Goal: Transaction & Acquisition: Download file/media

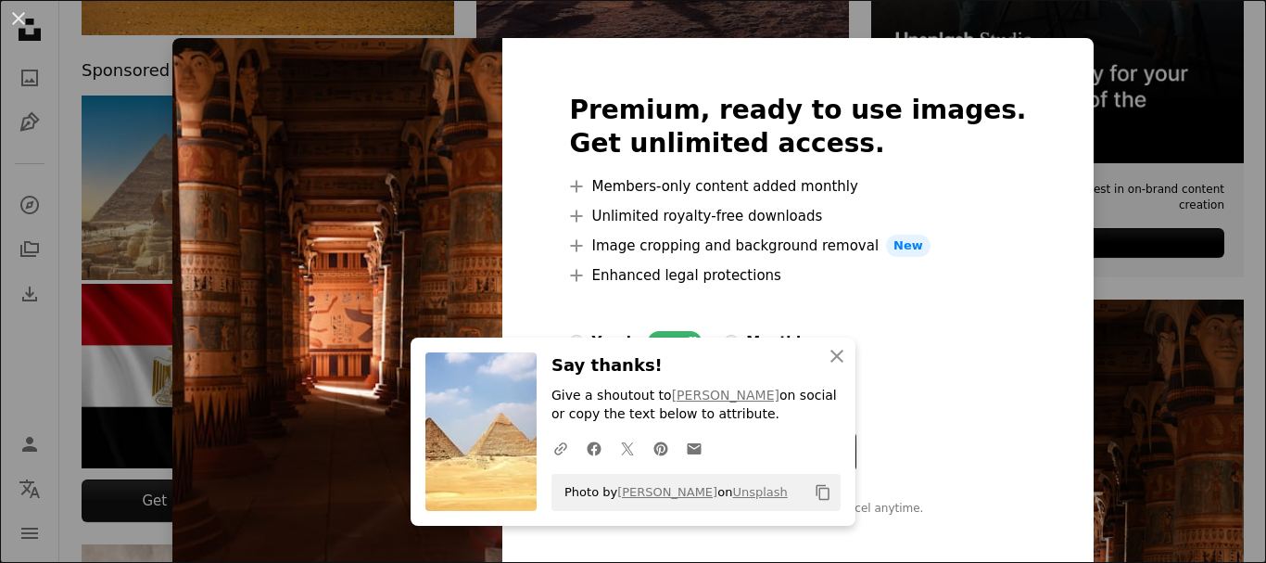
scroll to position [32, 0]
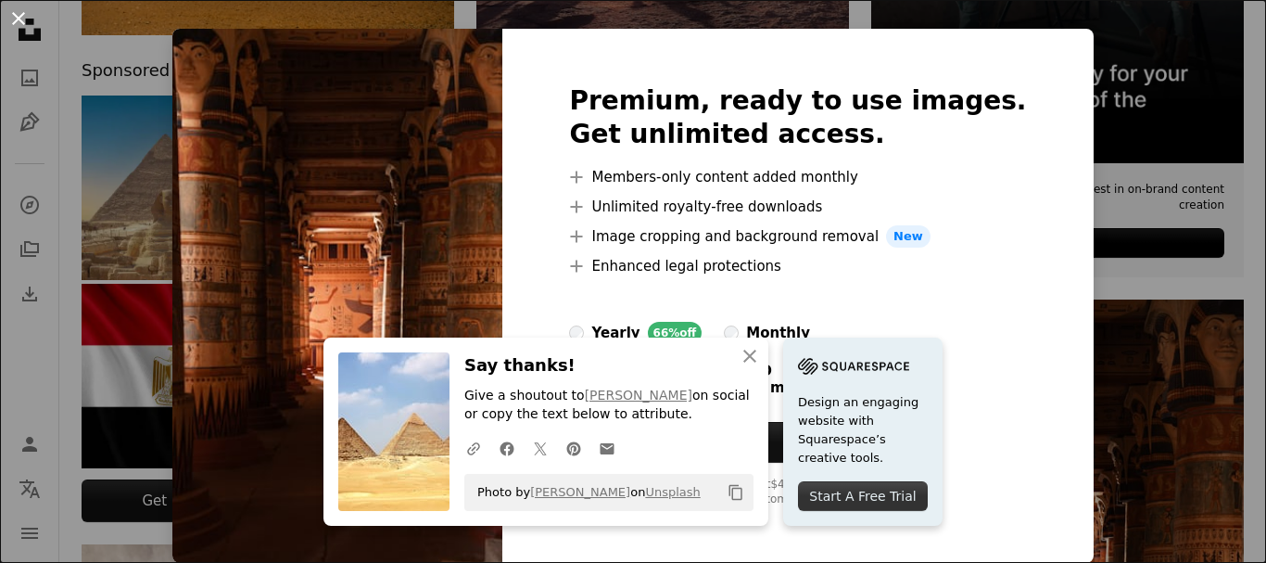
click at [26, 26] on button "An X shape" at bounding box center [18, 18] width 22 height 22
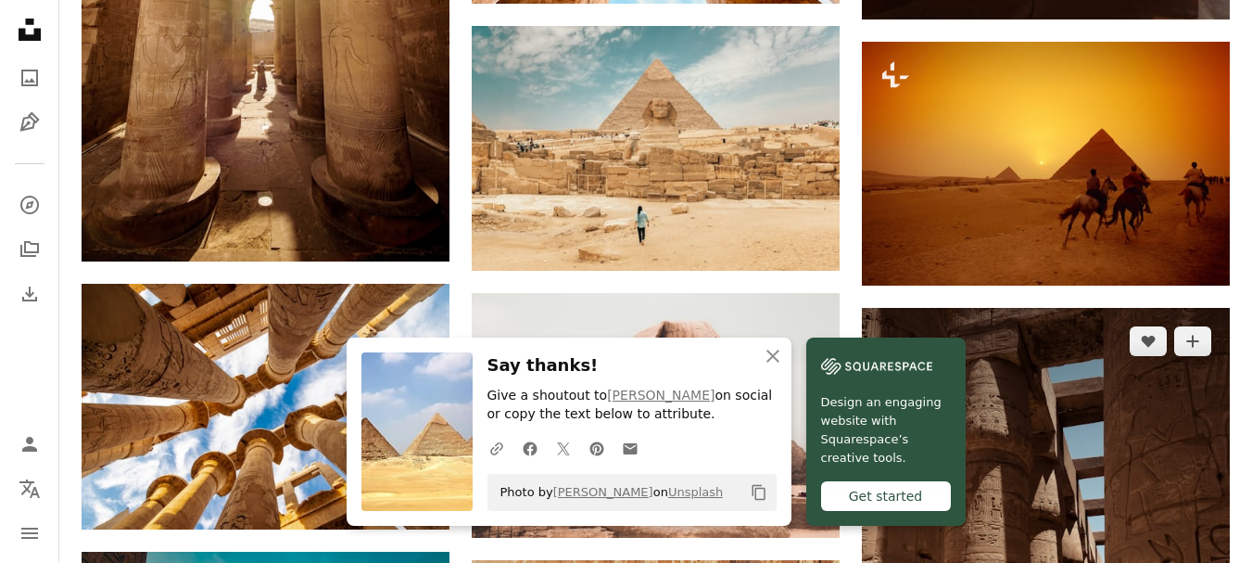
scroll to position [1298, 0]
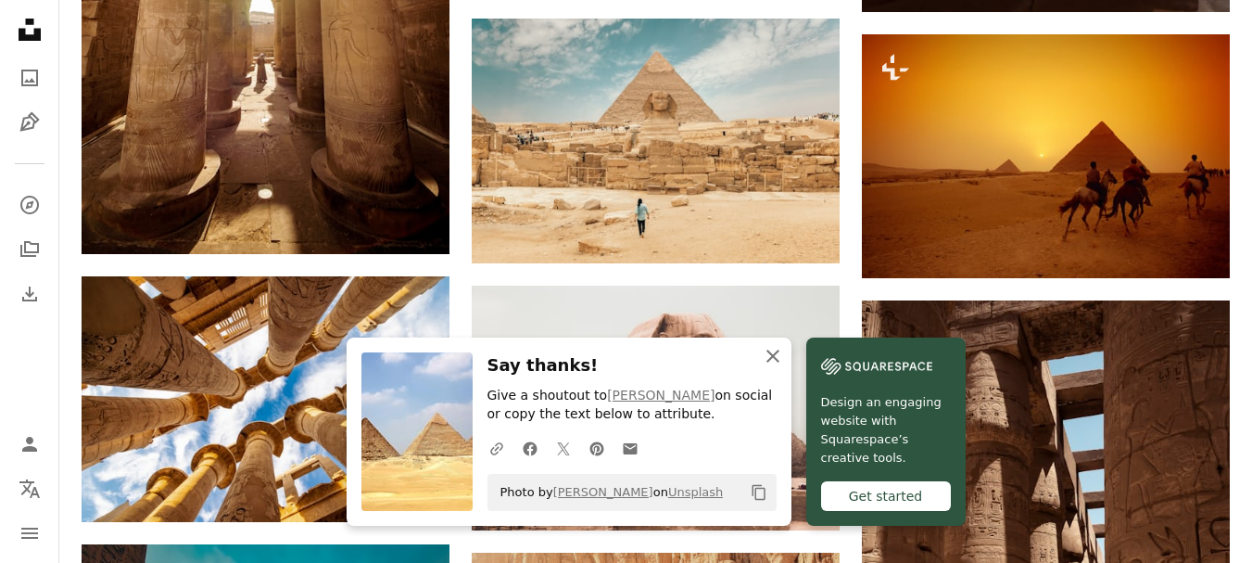
click at [784, 357] on icon "An X shape" at bounding box center [773, 356] width 22 height 22
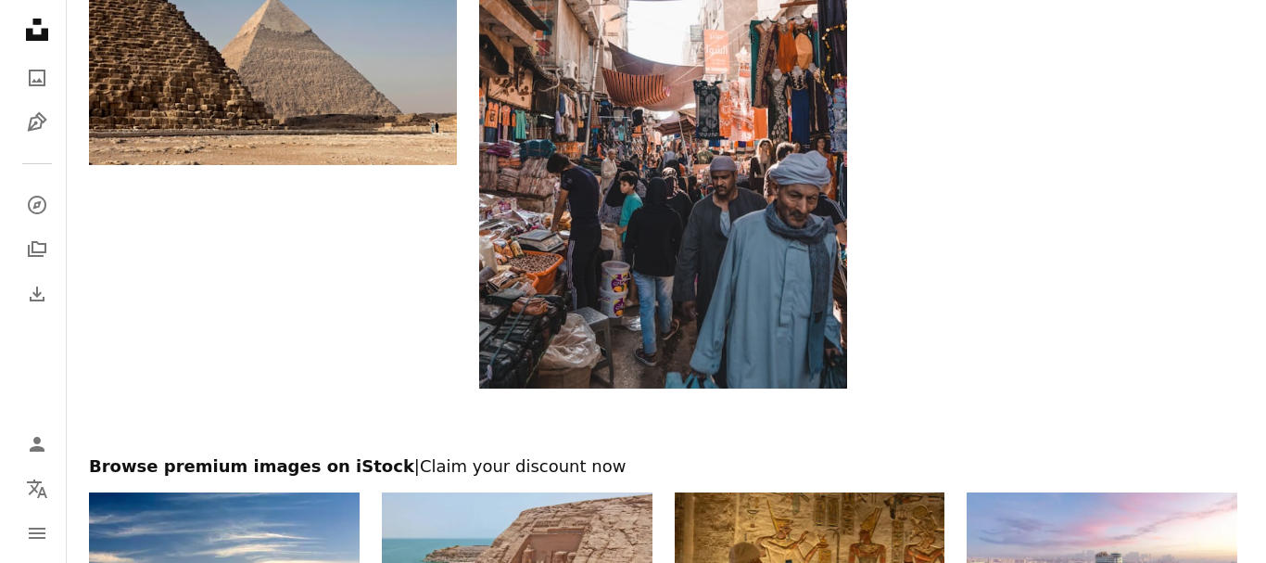
scroll to position [2816, 0]
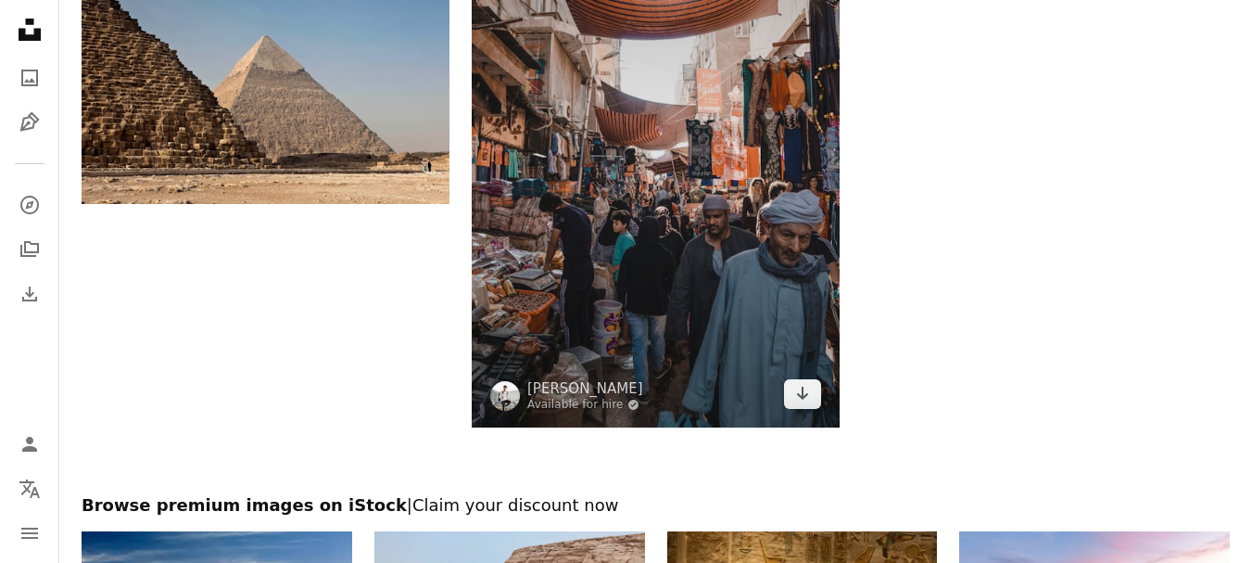
click at [711, 241] on img at bounding box center [656, 151] width 368 height 552
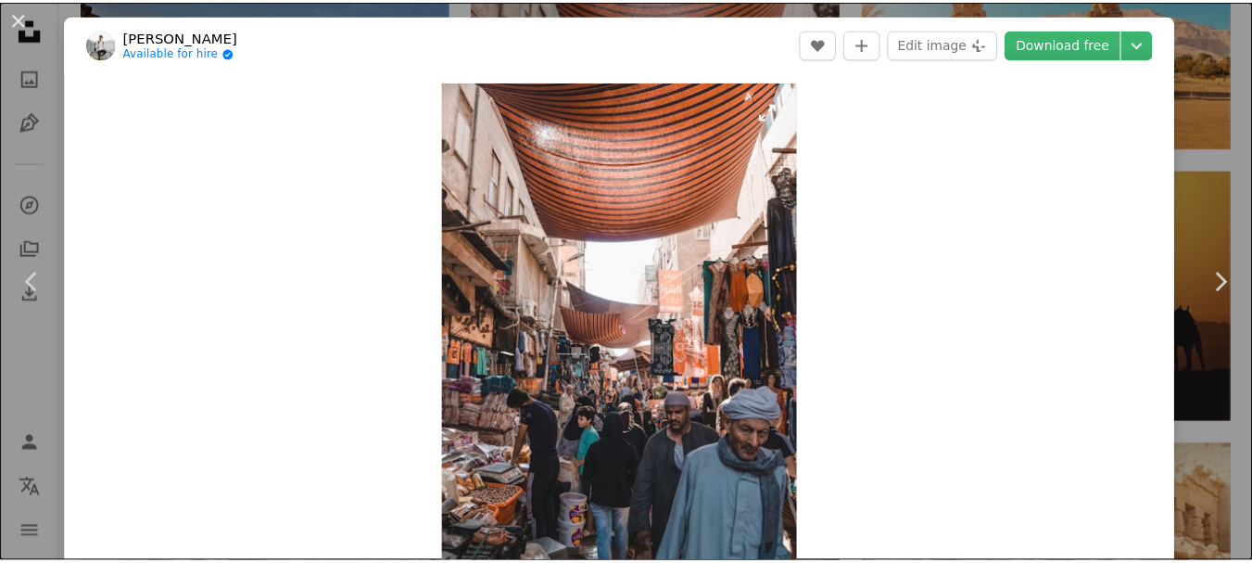
scroll to position [93, 0]
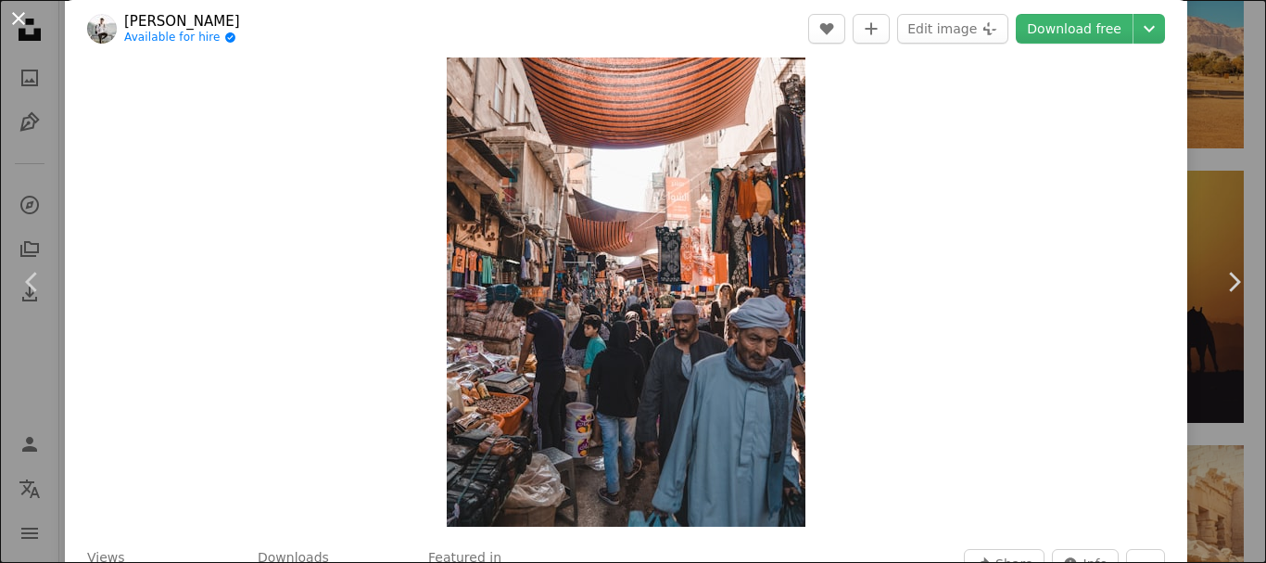
click at [13, 22] on button "An X shape" at bounding box center [18, 18] width 22 height 22
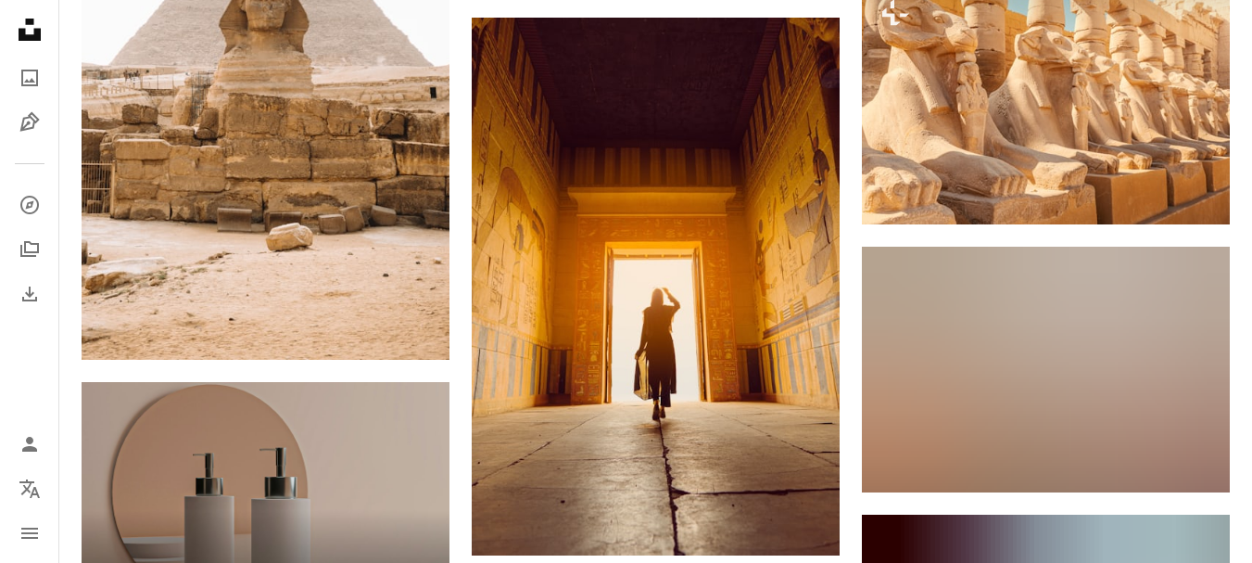
scroll to position [3280, 0]
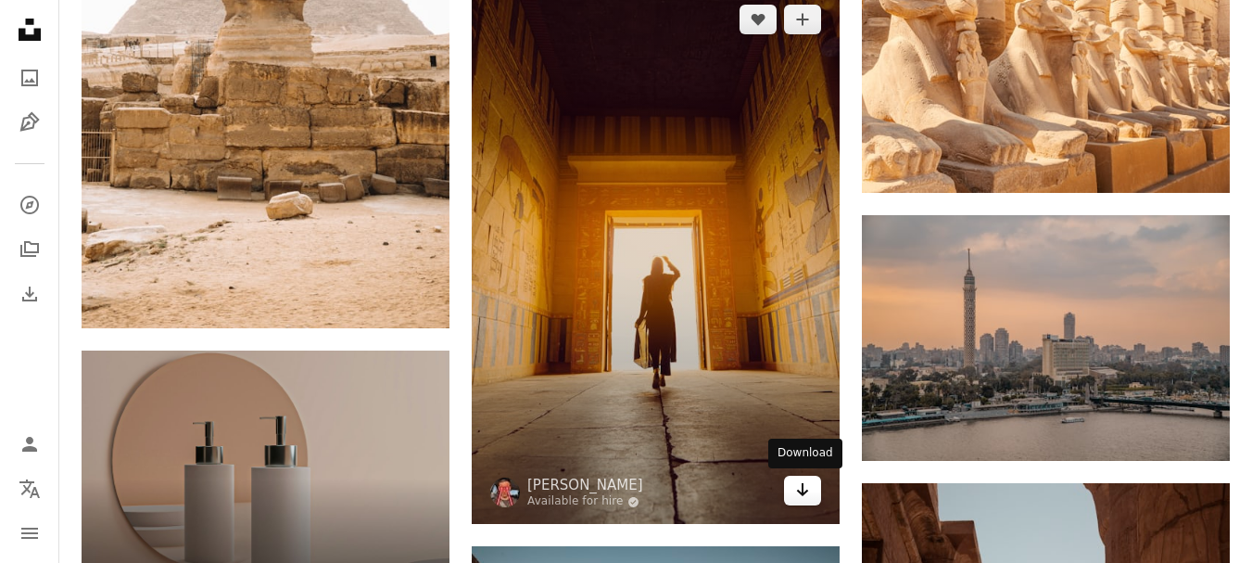
click at [807, 484] on icon "Arrow pointing down" at bounding box center [802, 489] width 15 height 22
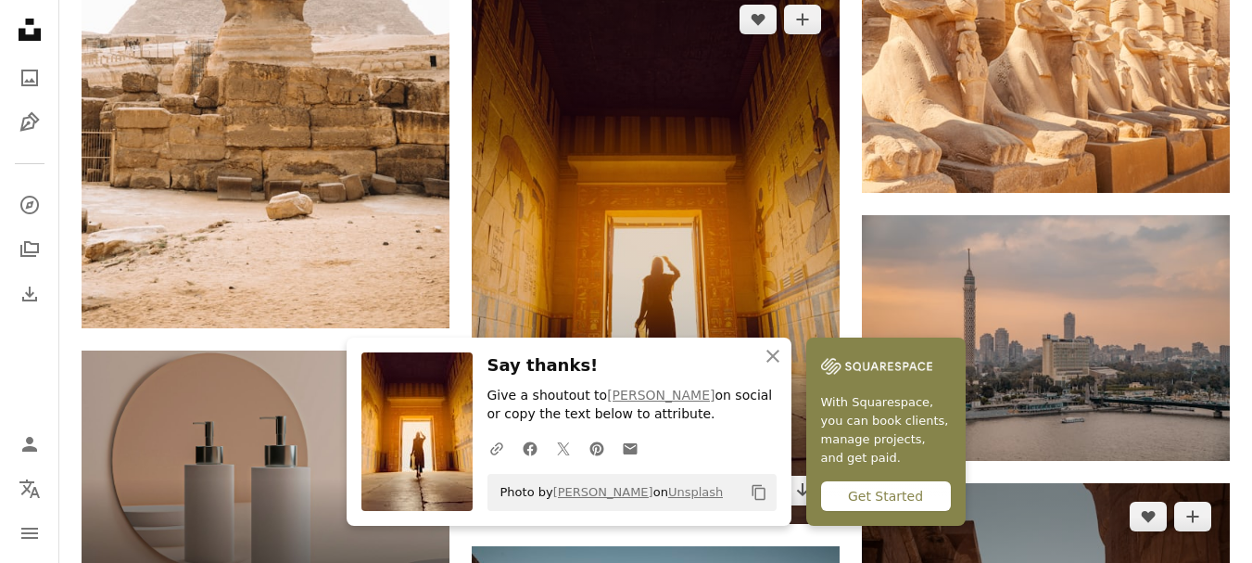
scroll to position [3465, 0]
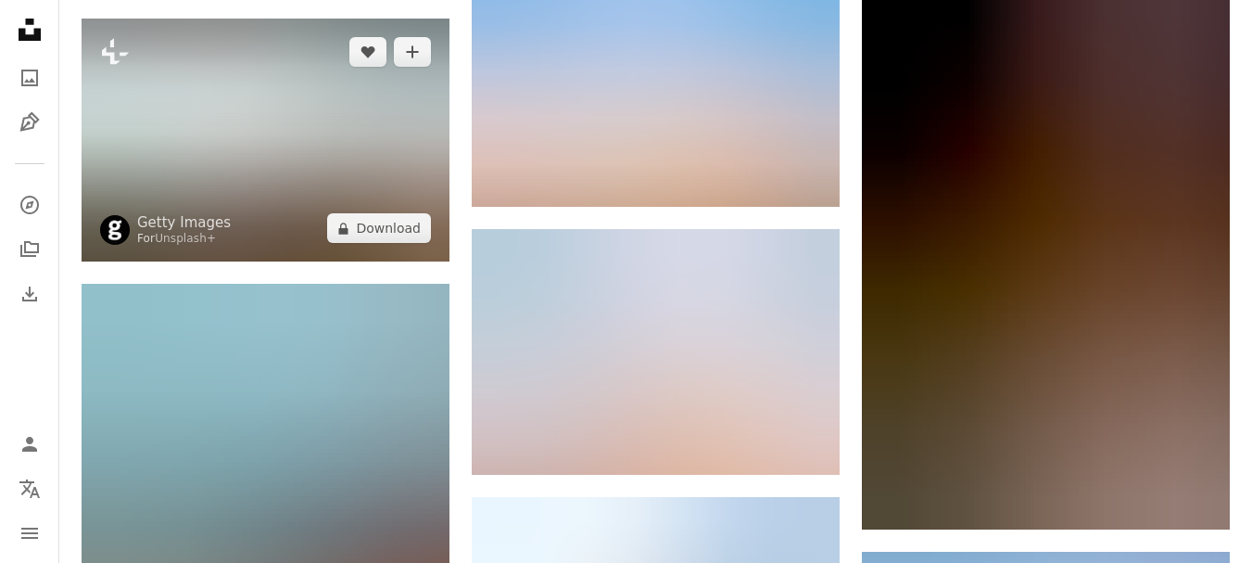
scroll to position [4392, 0]
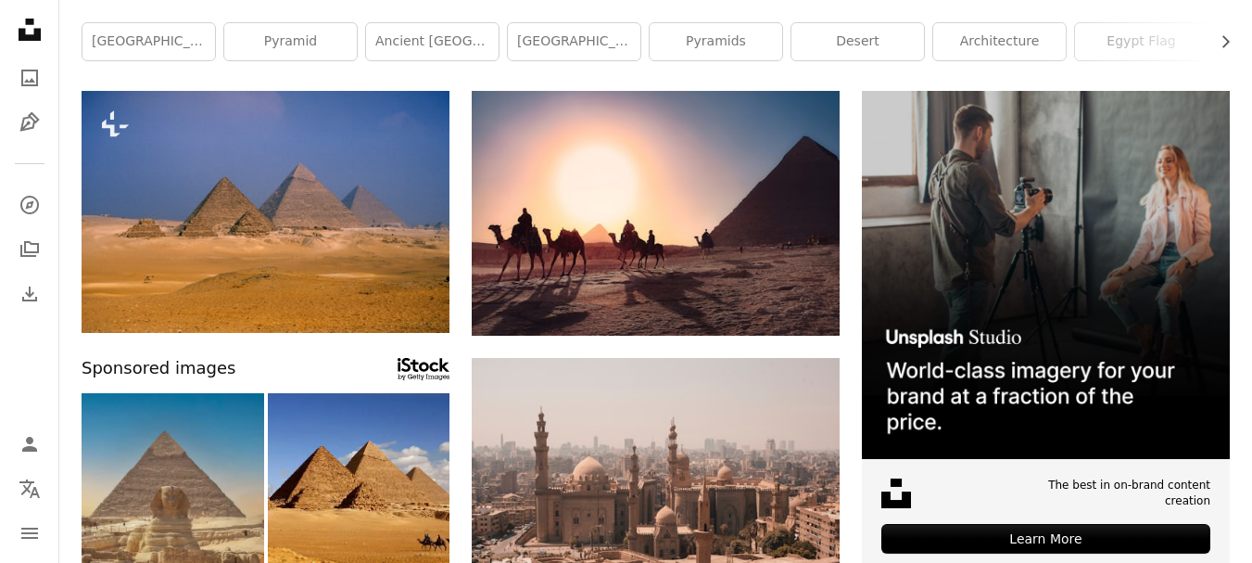
scroll to position [0, 0]
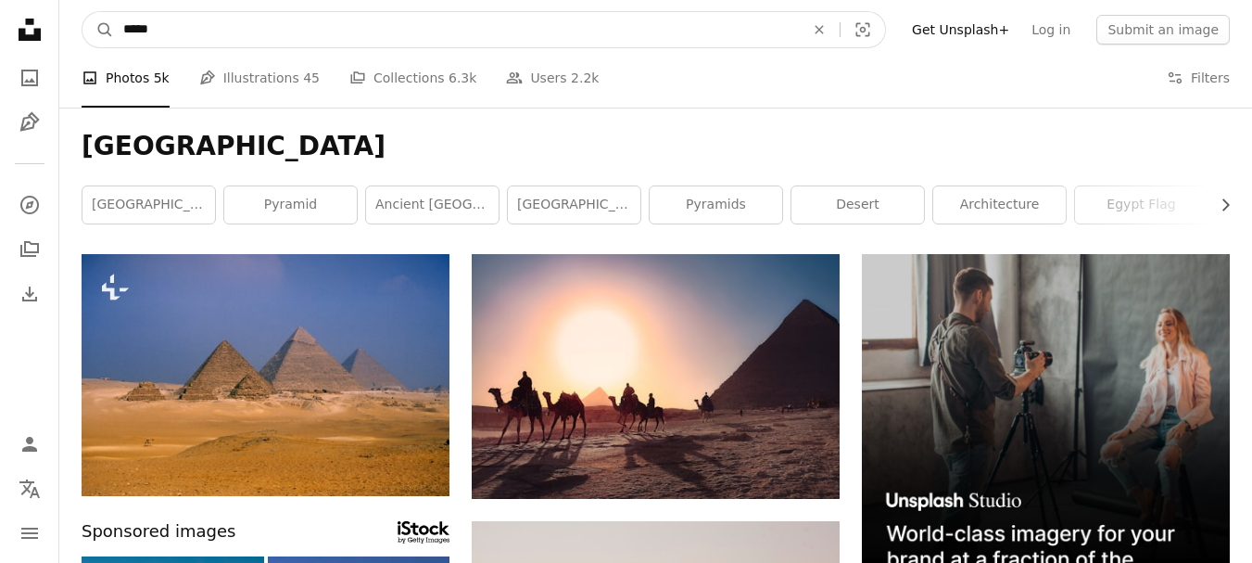
click at [719, 16] on input "*****" at bounding box center [456, 29] width 685 height 35
type input "**********"
click at [82, 12] on button "A magnifying glass" at bounding box center [98, 29] width 32 height 35
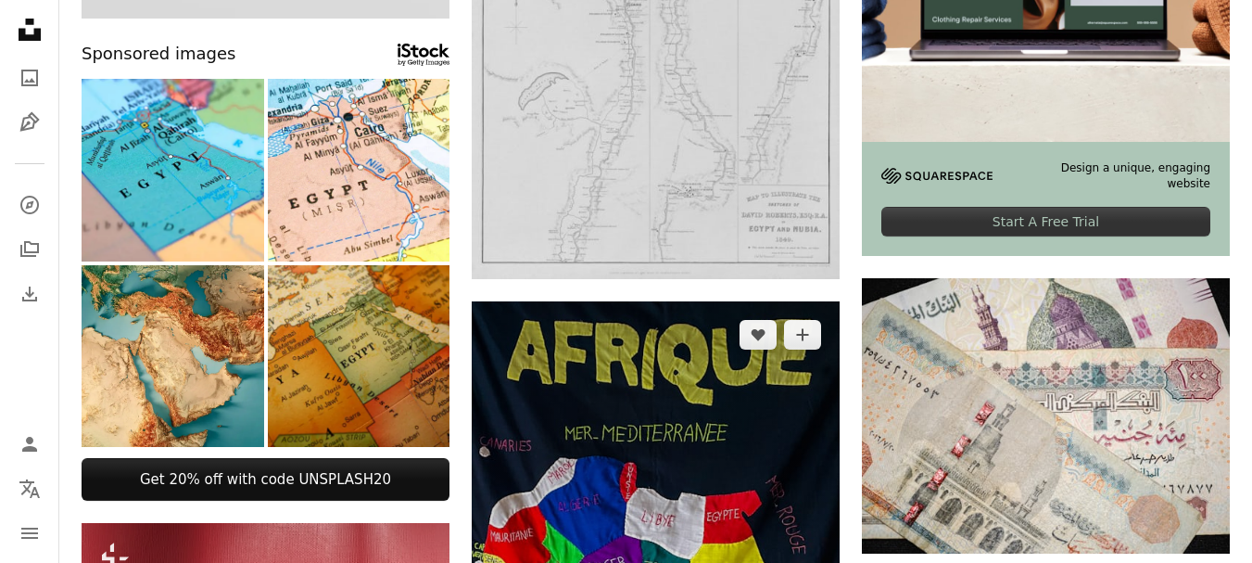
scroll to position [556, 0]
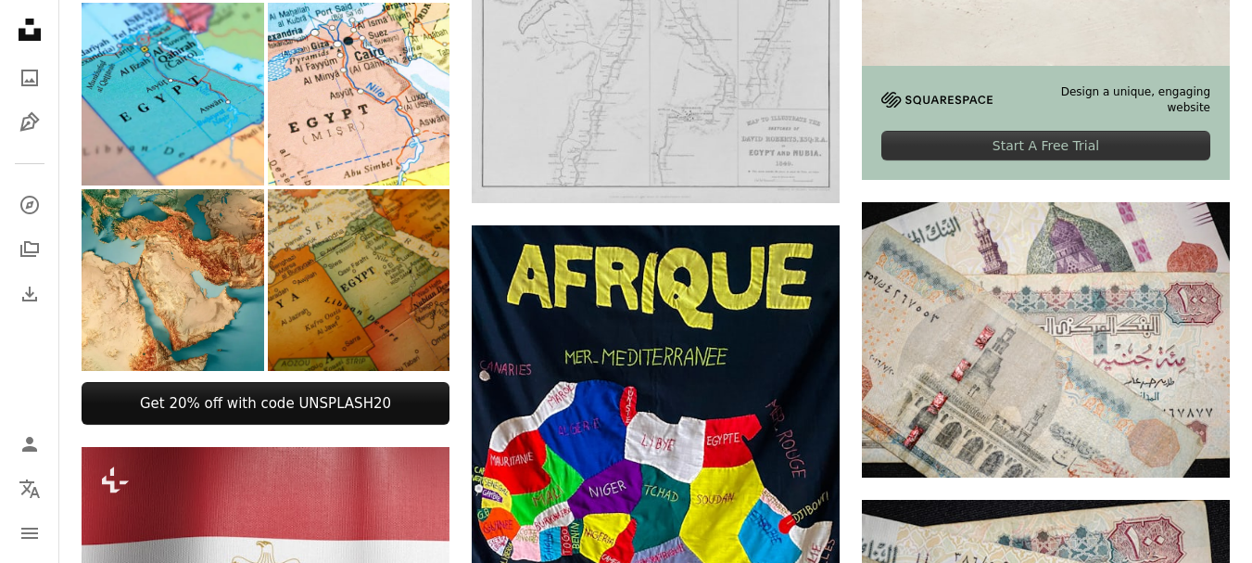
click at [409, 332] on img at bounding box center [359, 280] width 183 height 183
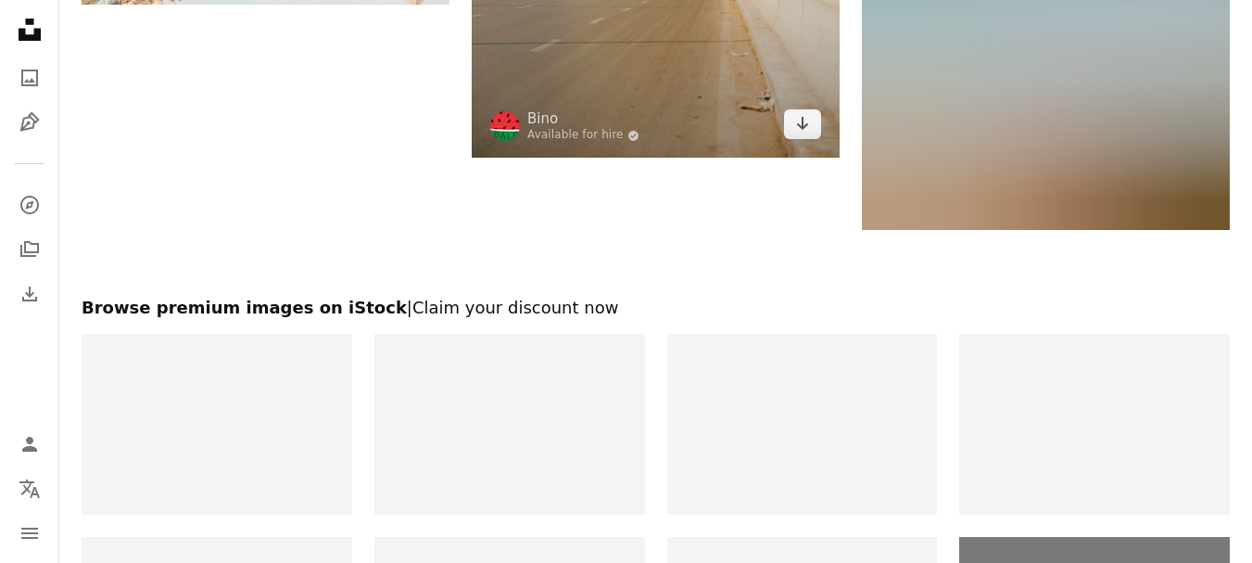
scroll to position [2678, 0]
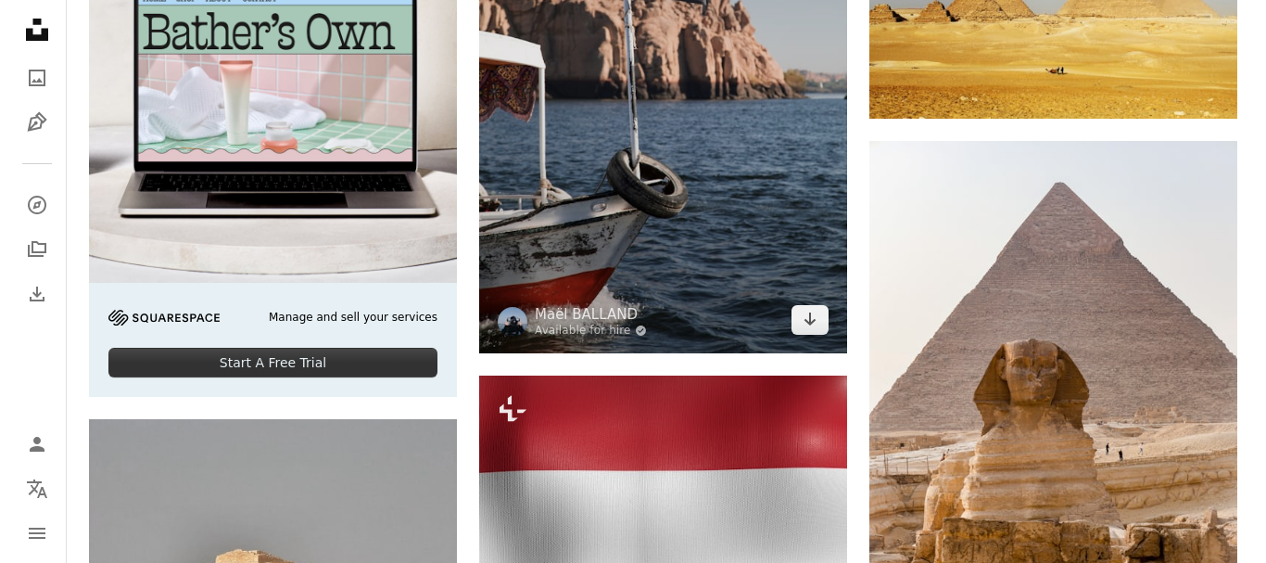
scroll to position [3141, 0]
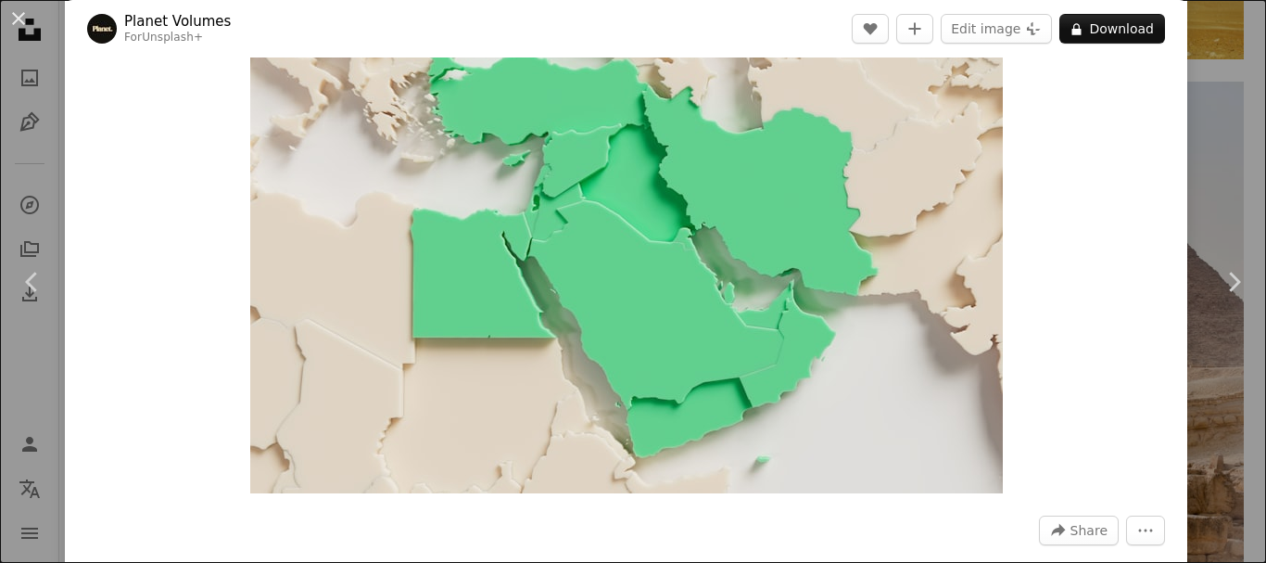
scroll to position [93, 0]
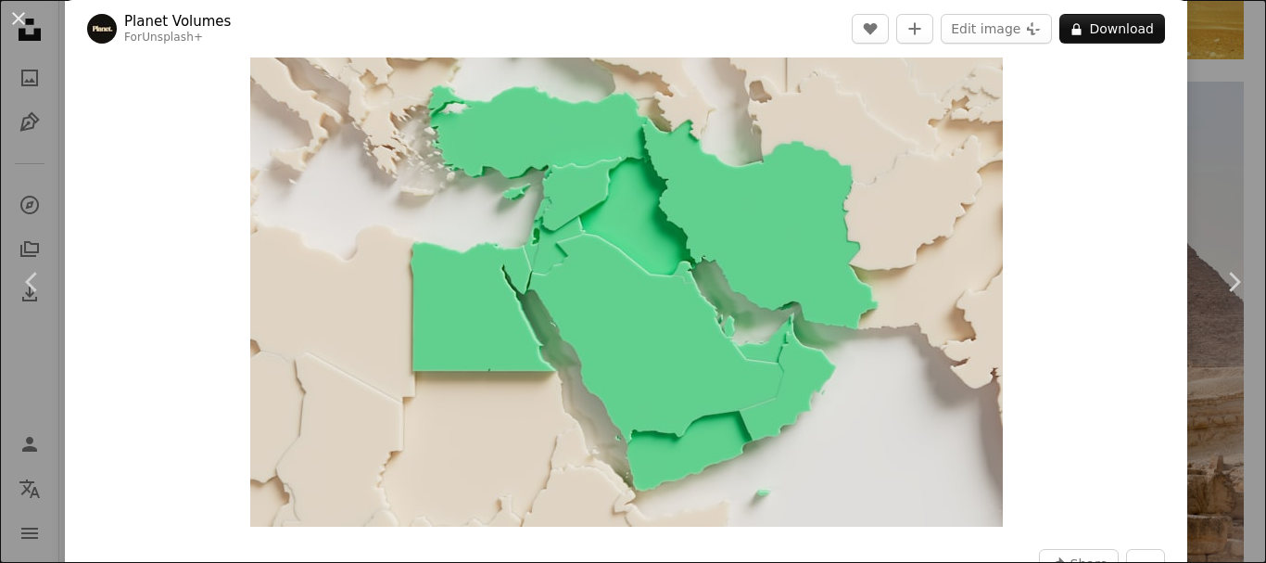
click at [493, 336] on img "Zoom in on this image" at bounding box center [626, 258] width 753 height 538
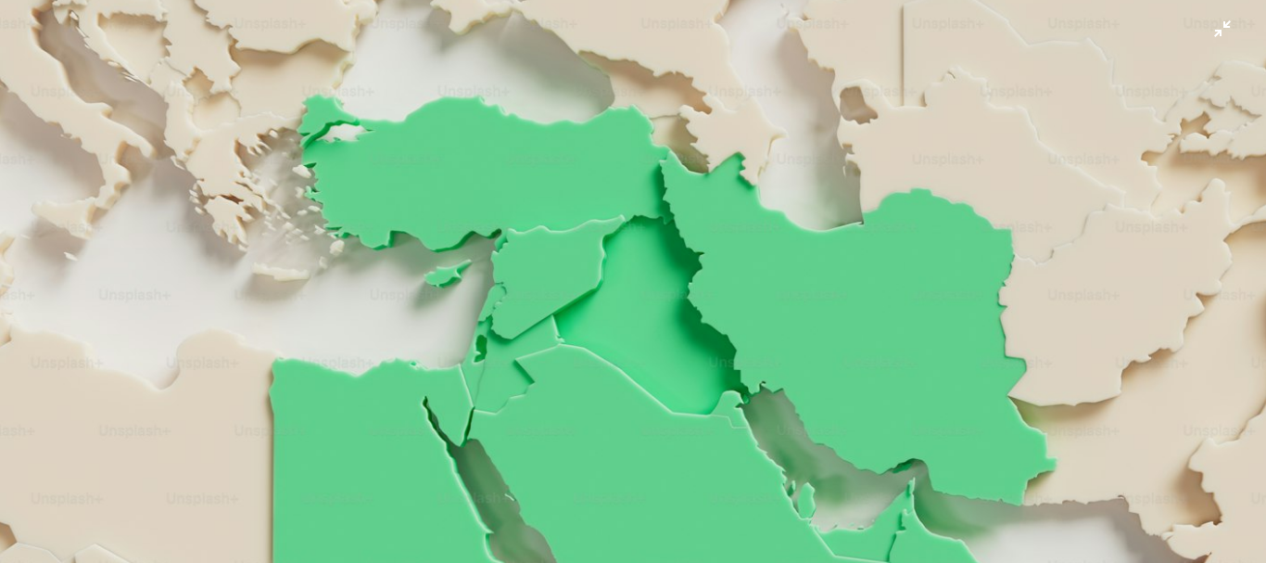
scroll to position [44, 0]
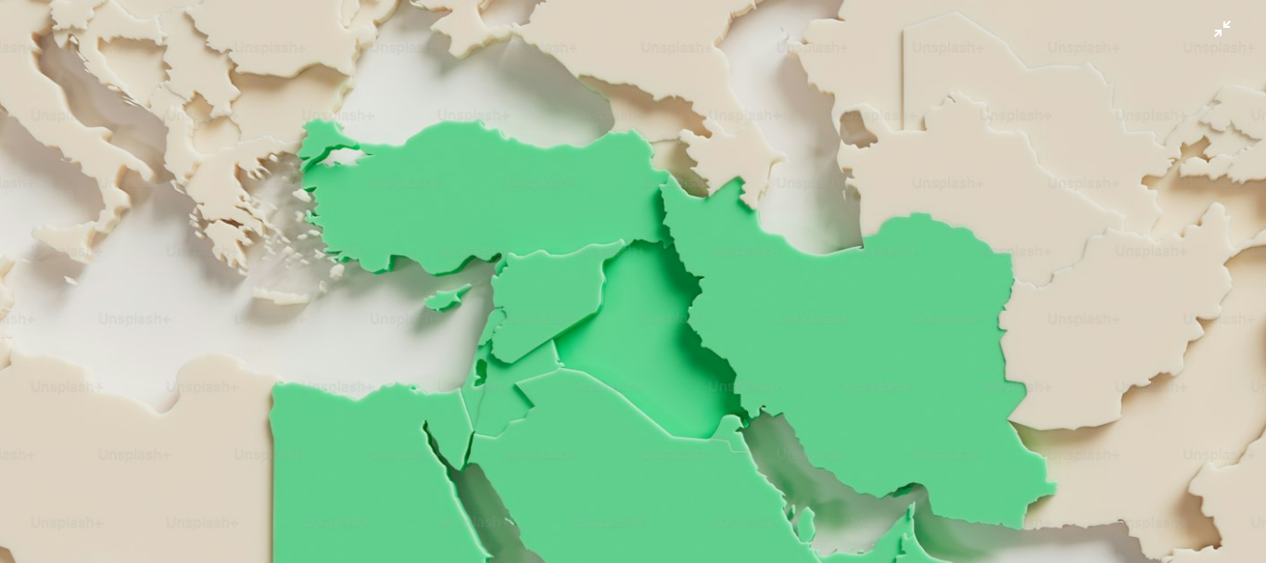
click at [884, 158] on img "Zoom out on this image" at bounding box center [633, 409] width 1268 height 907
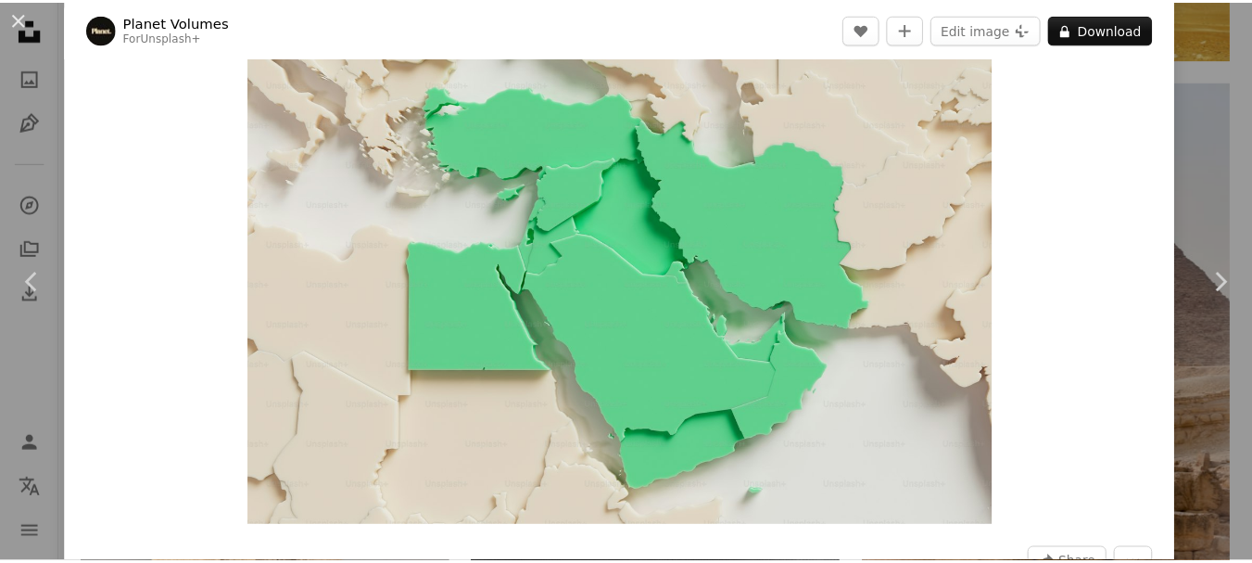
scroll to position [82, 0]
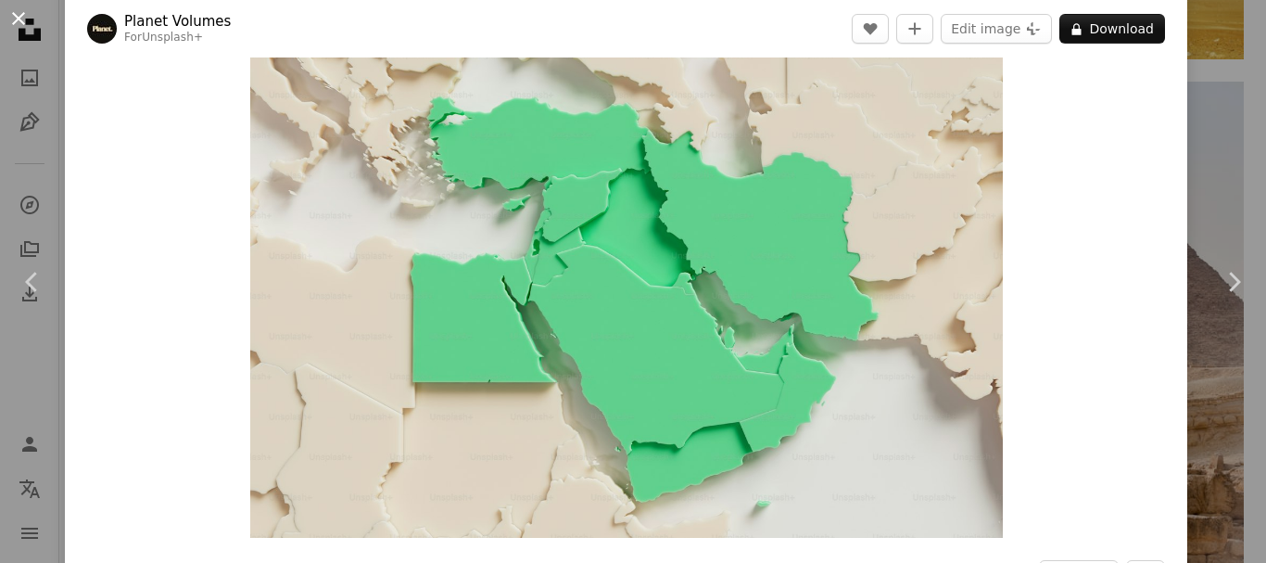
click at [29, 19] on button "An X shape" at bounding box center [18, 18] width 22 height 22
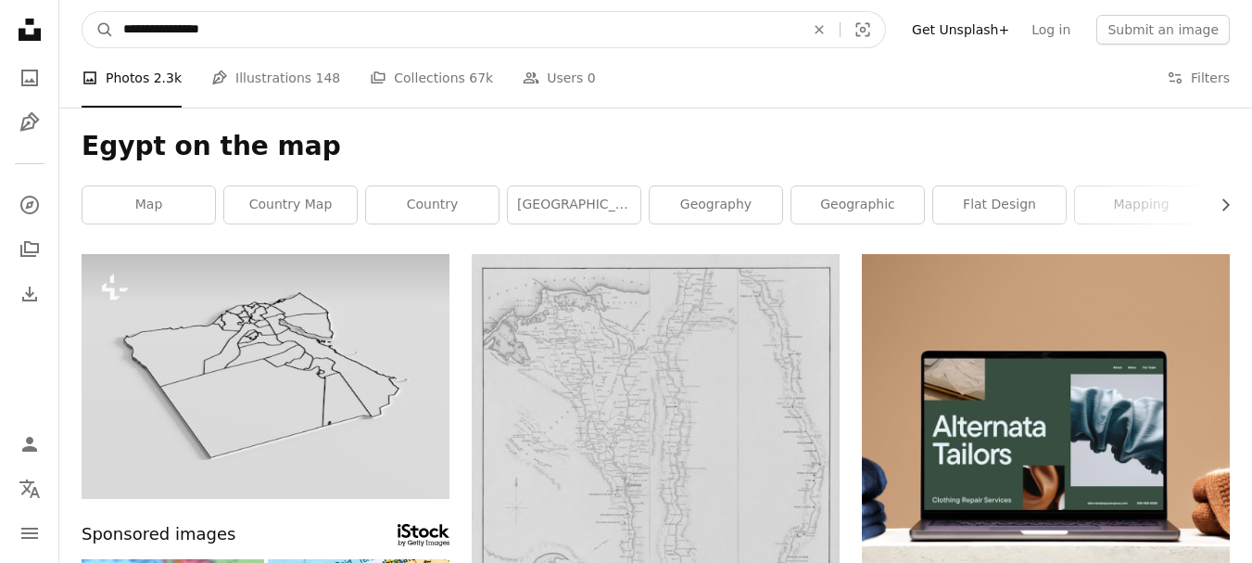
click at [423, 41] on input "**********" at bounding box center [456, 29] width 685 height 35
type input "**********"
click button "A magnifying glass" at bounding box center [98, 29] width 32 height 35
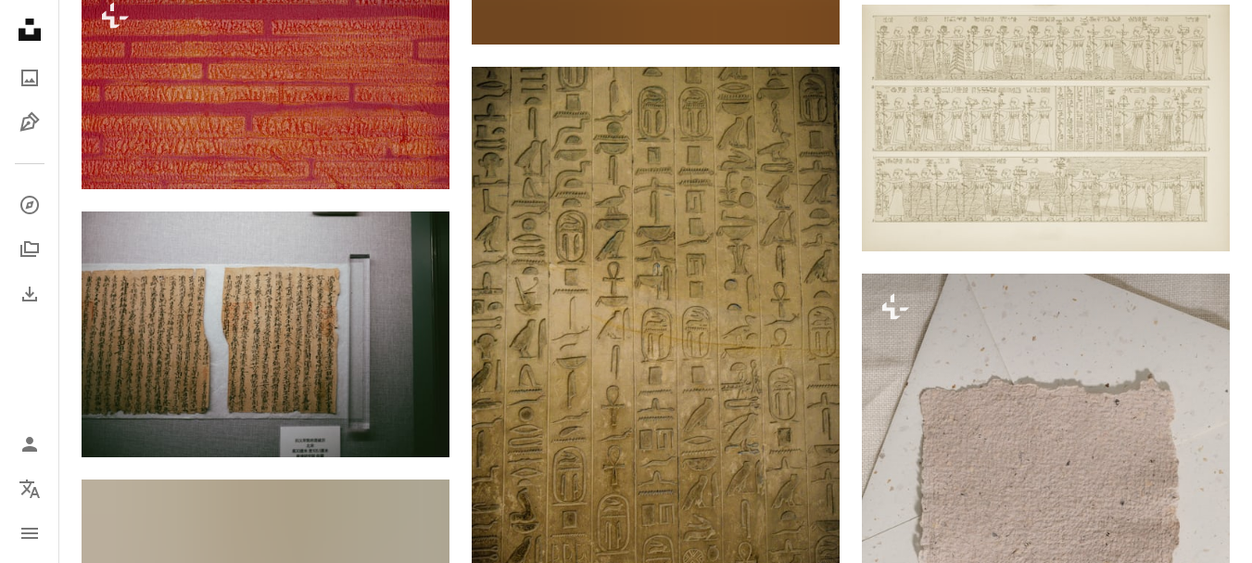
scroll to position [1020, 0]
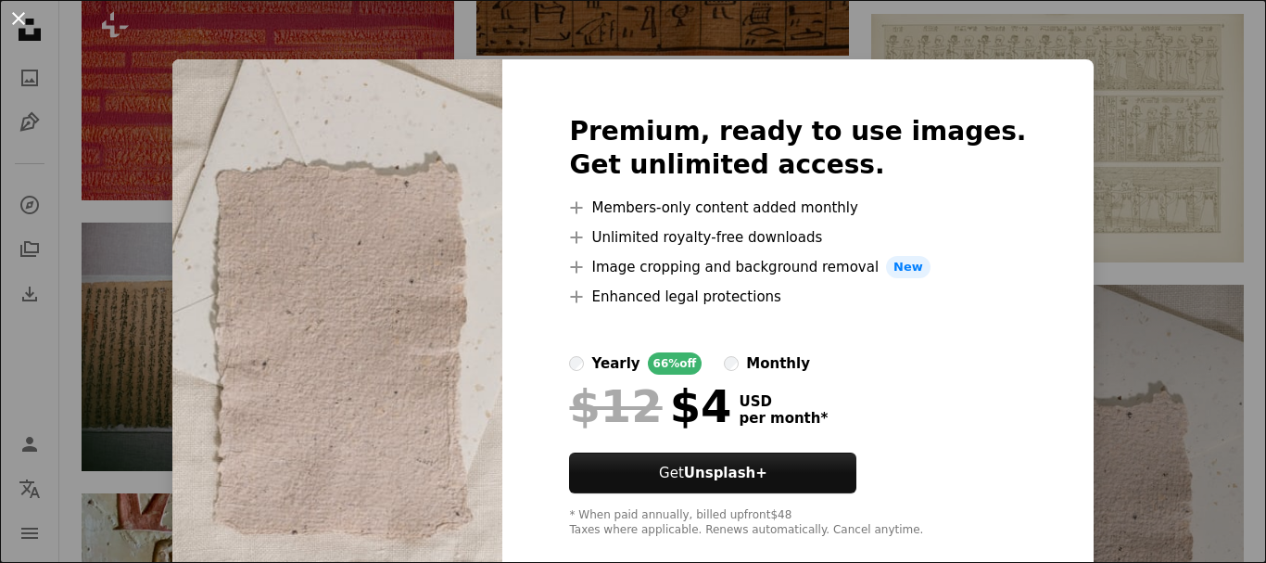
click at [21, 28] on button "An X shape" at bounding box center [18, 18] width 22 height 22
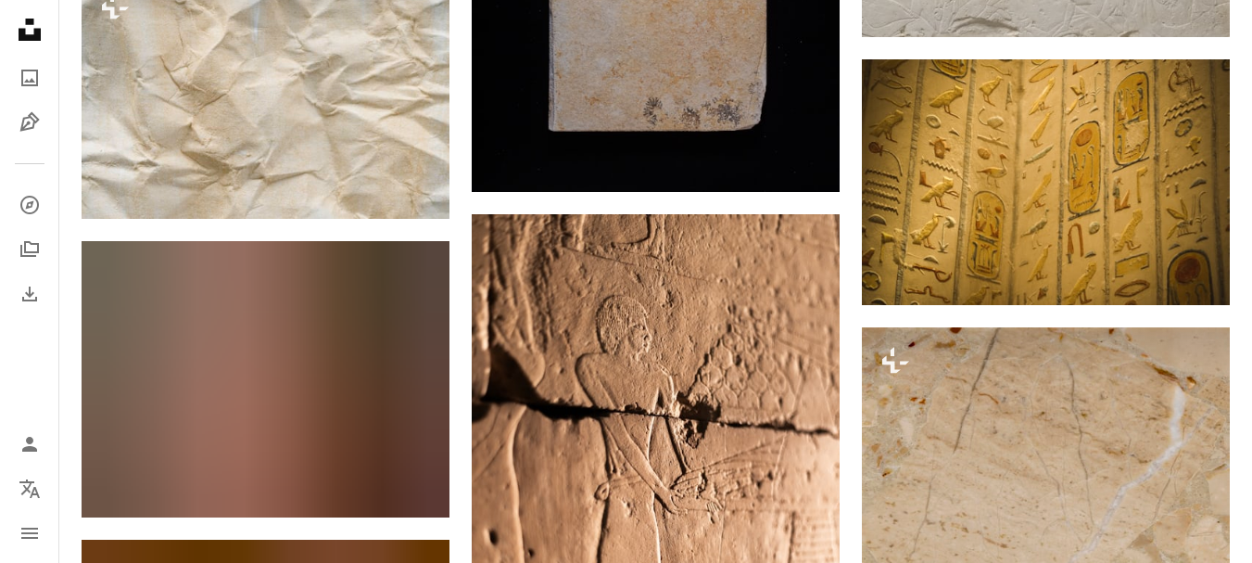
scroll to position [3986, 0]
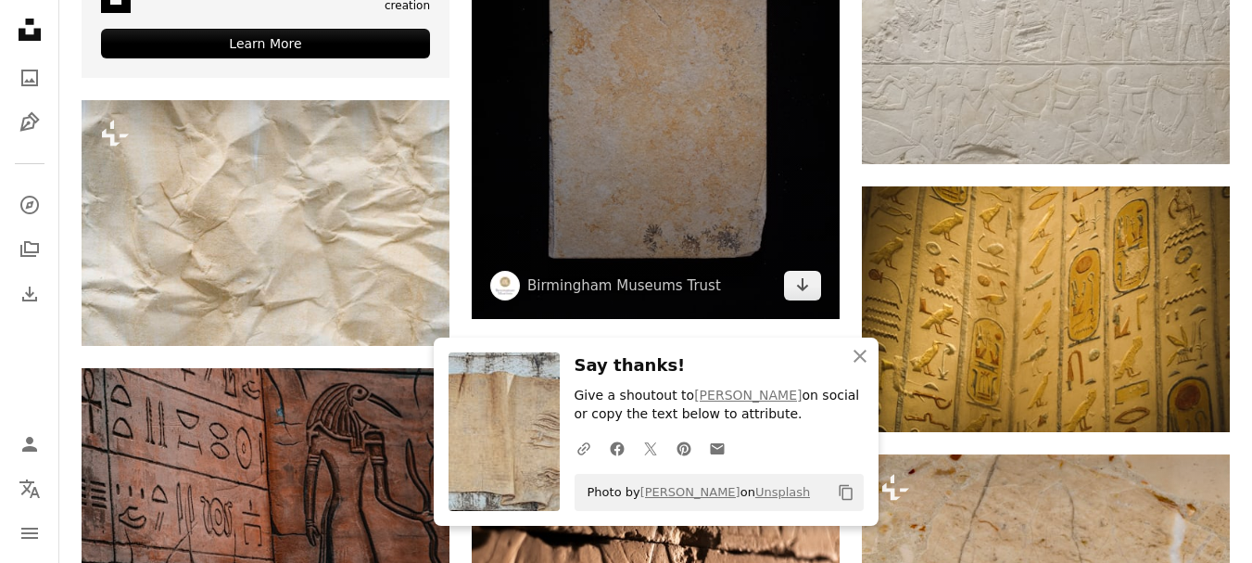
scroll to position [3893, 0]
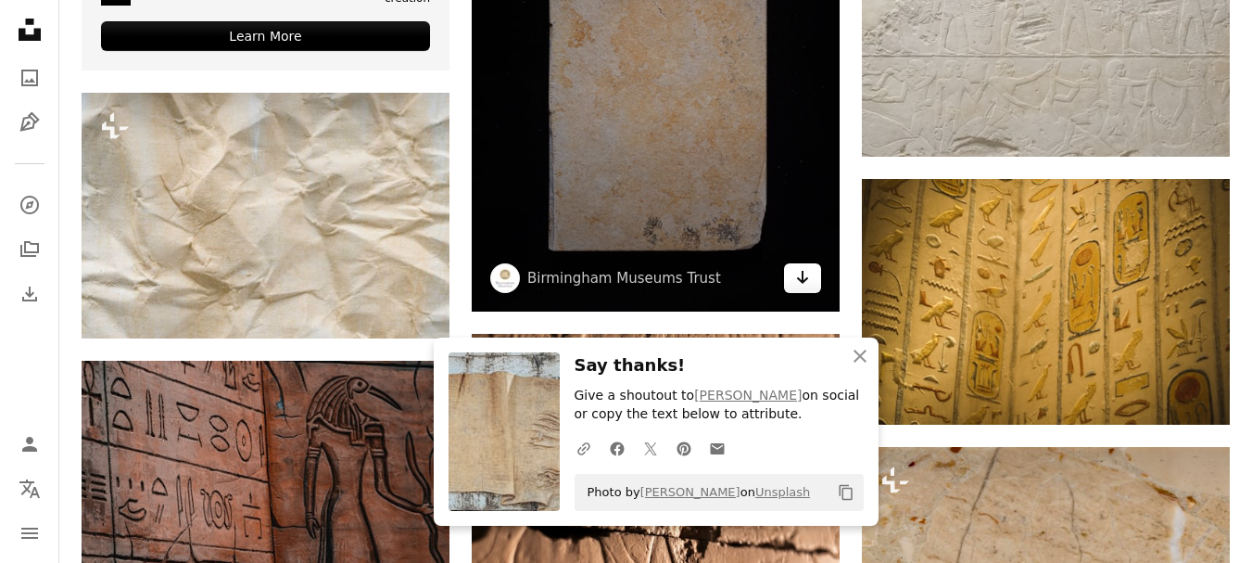
click at [806, 276] on icon "Arrow pointing down" at bounding box center [802, 277] width 15 height 22
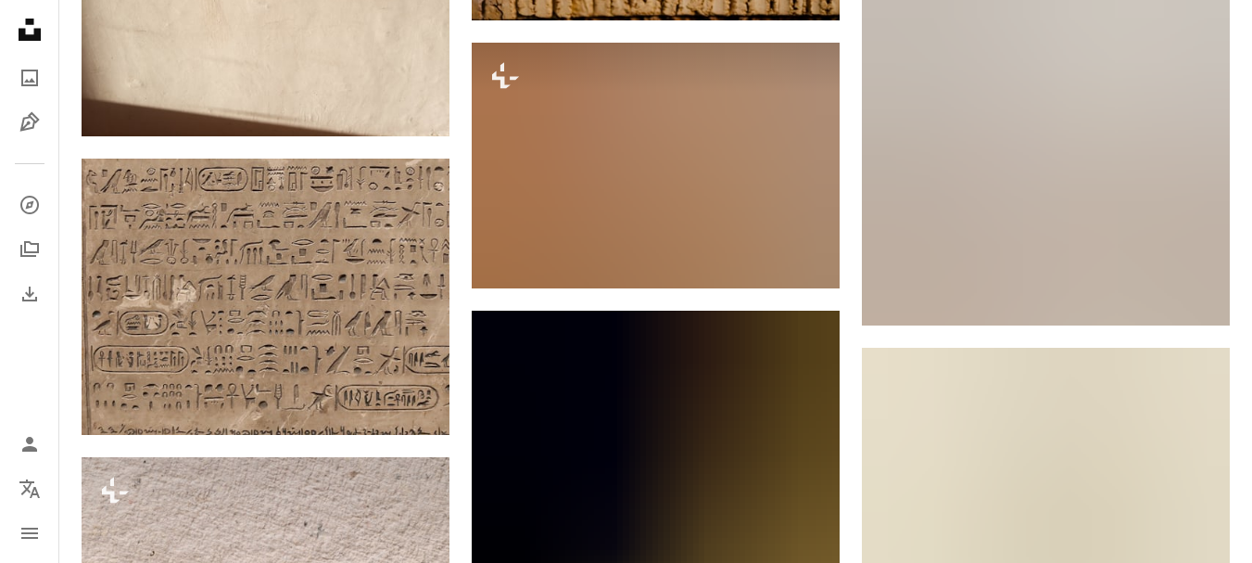
scroll to position [2410, 0]
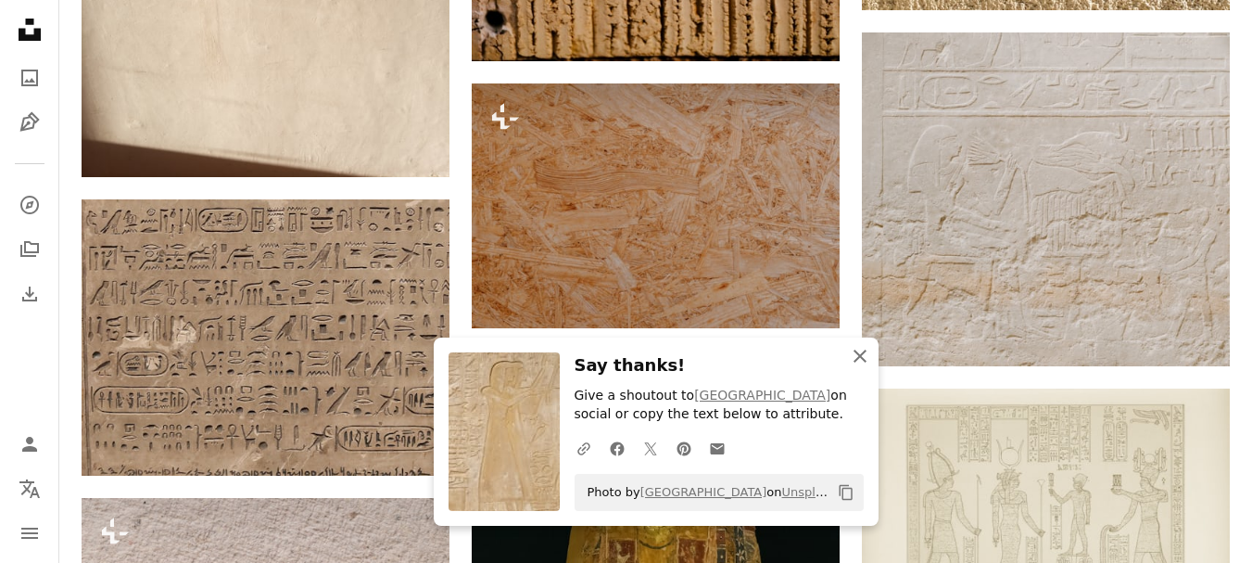
click at [860, 353] on icon "An X shape" at bounding box center [860, 356] width 22 height 22
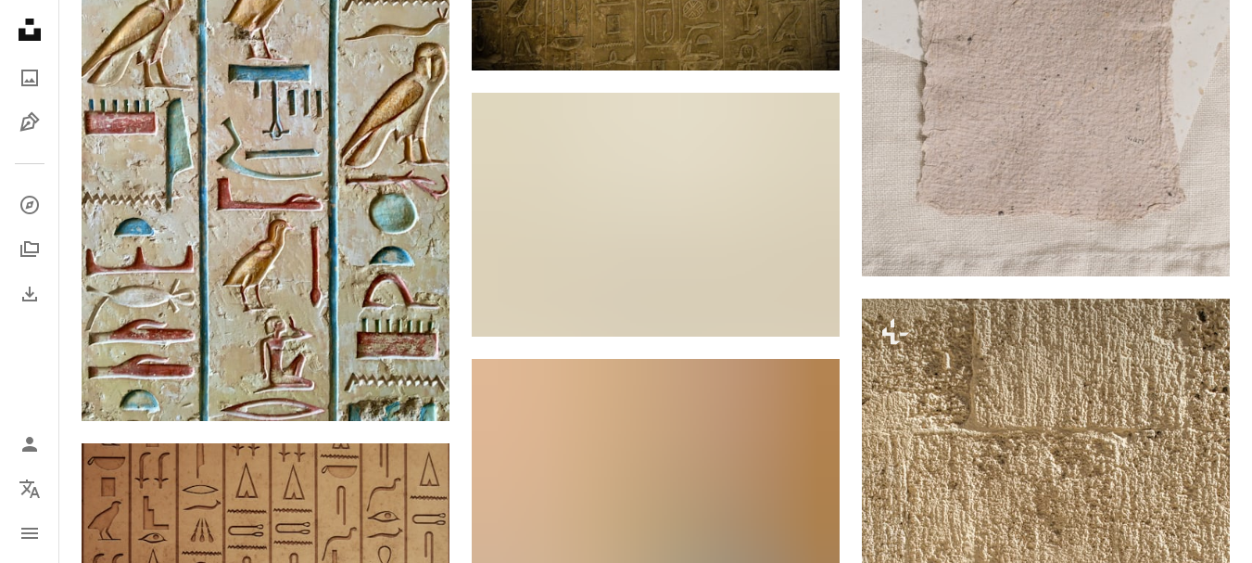
scroll to position [1576, 0]
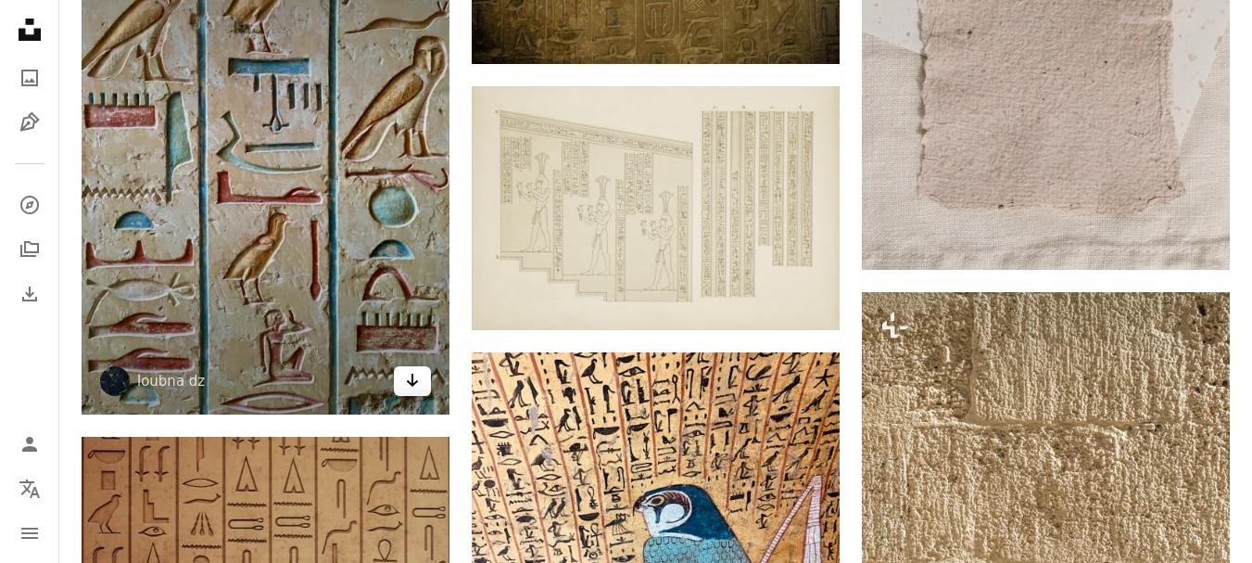
click at [423, 366] on link "Arrow pointing down" at bounding box center [412, 381] width 37 height 30
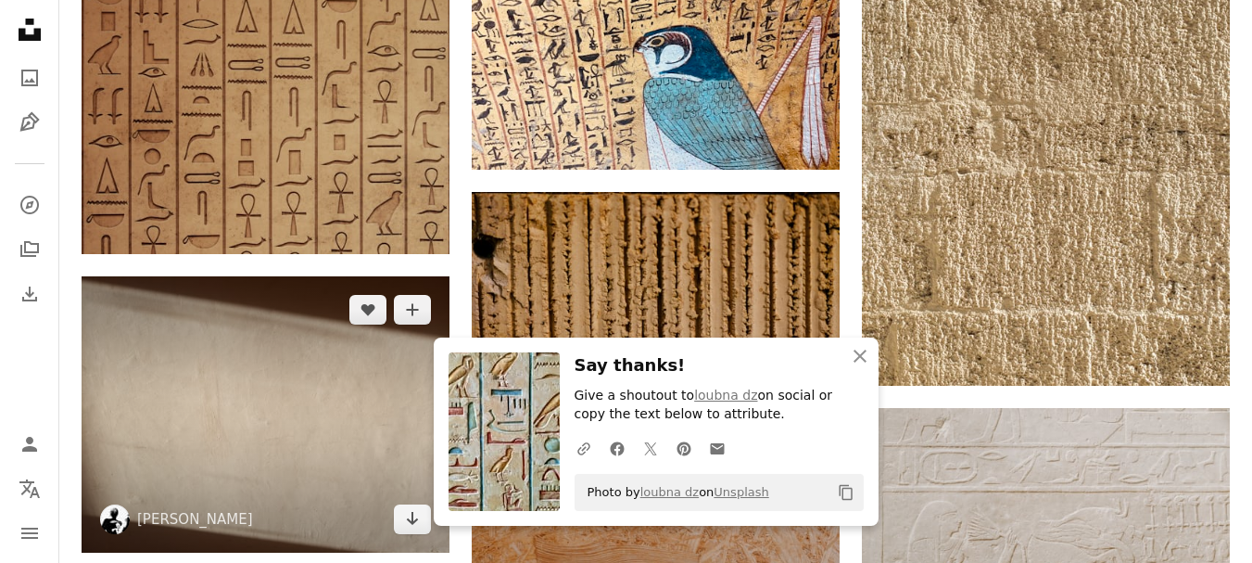
scroll to position [2039, 0]
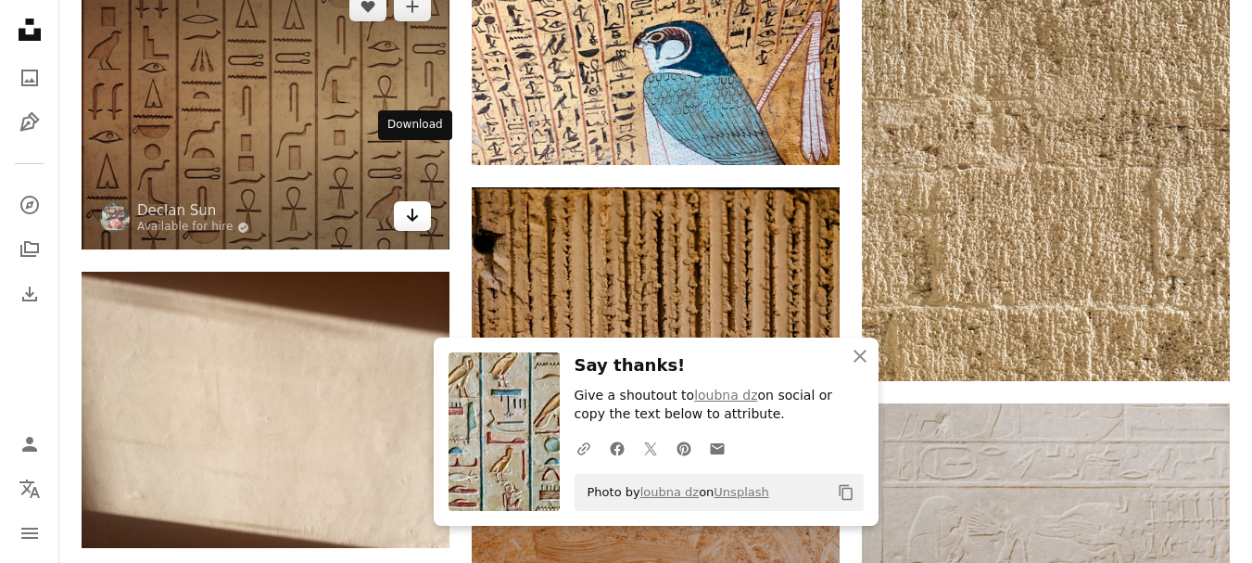
click at [403, 201] on link "Arrow pointing down" at bounding box center [412, 216] width 37 height 30
